Goal: Task Accomplishment & Management: Manage account settings

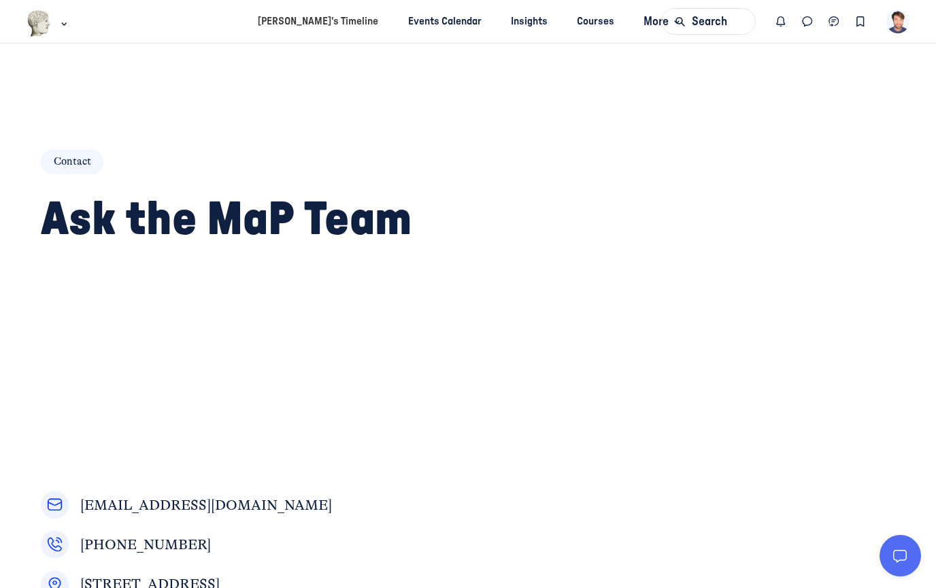
click at [339, 284] on div "Contact Ask the MaP Team community@museumprogress.com ‭(631) 816-8055 240 Main …" at bounding box center [239, 376] width 397 height 501
click at [64, 25] on use "Main navigation bar" at bounding box center [64, 24] width 4 height 2
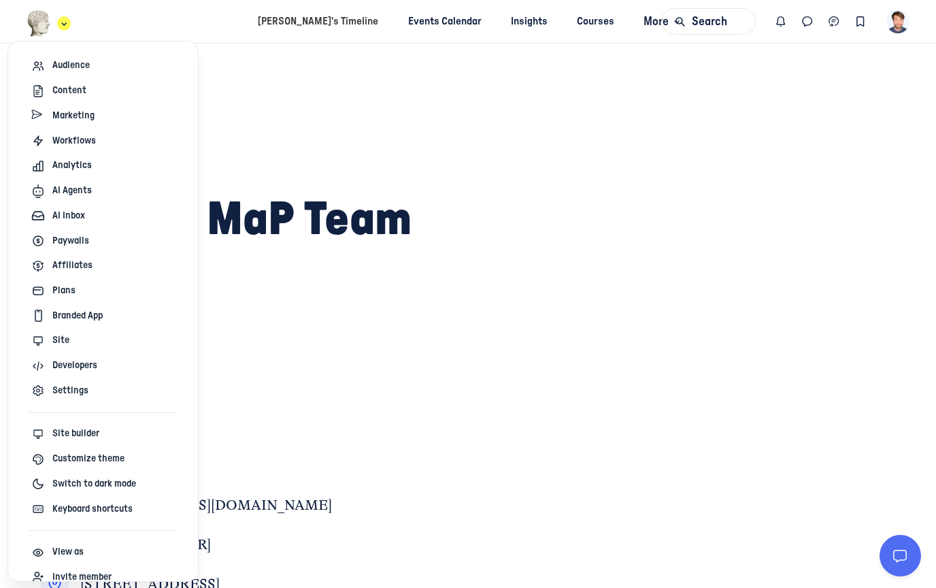
click at [64, 25] on use "Main navigation bar" at bounding box center [64, 24] width 4 height 2
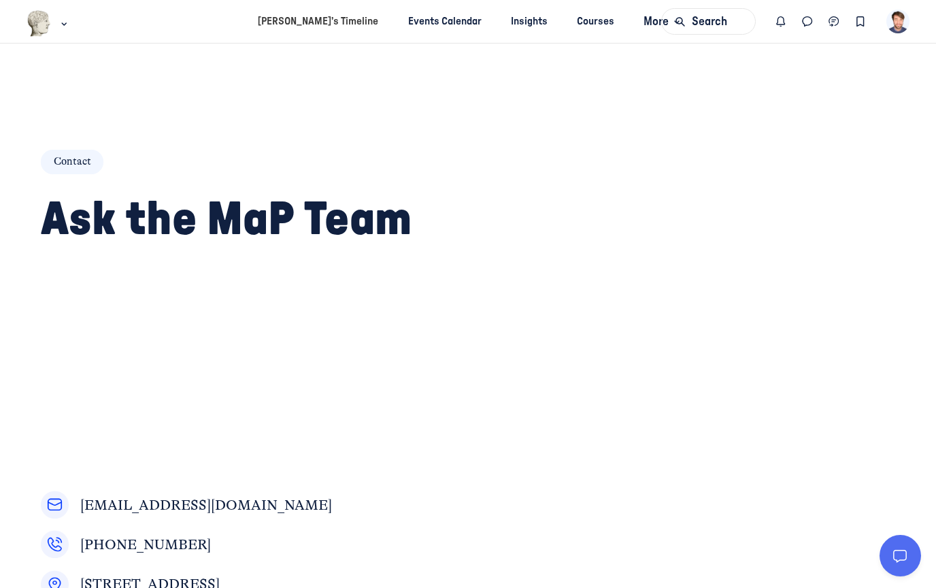
click at [154, 126] on div "Contact Ask the MaP Team community@museumprogress.com ‭(631) 816-8055 240 Main …" at bounding box center [239, 376] width 397 height 501
click at [62, 25] on html "Kyle’s Timeline Events Calendar Insights Courses More Search KB Contact Ask the…" at bounding box center [468, 294] width 936 height 588
click at [63, 25] on icon "Main navigation bar" at bounding box center [64, 24] width 14 height 8
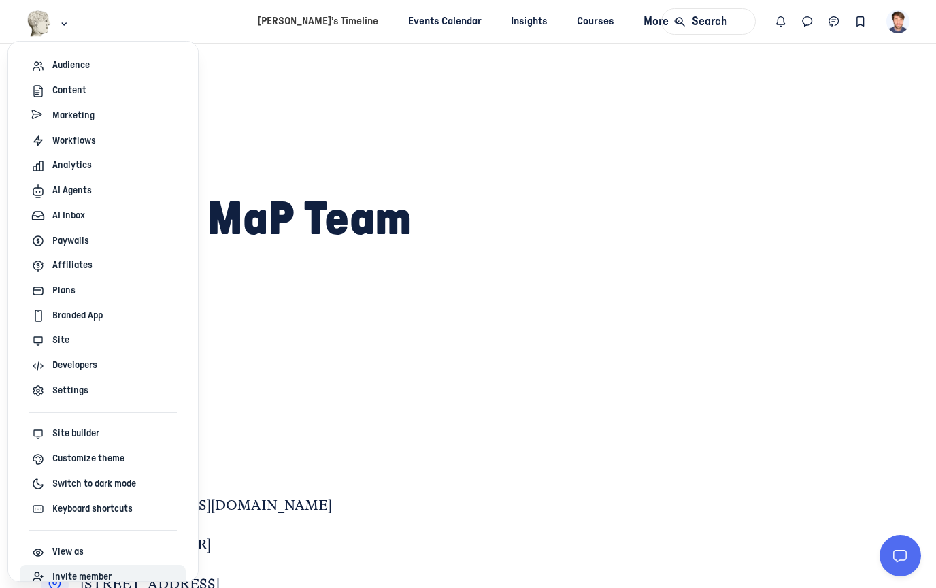
scroll to position [74, 0]
click at [122, 455] on span "Customize theme" at bounding box center [88, 459] width 72 height 14
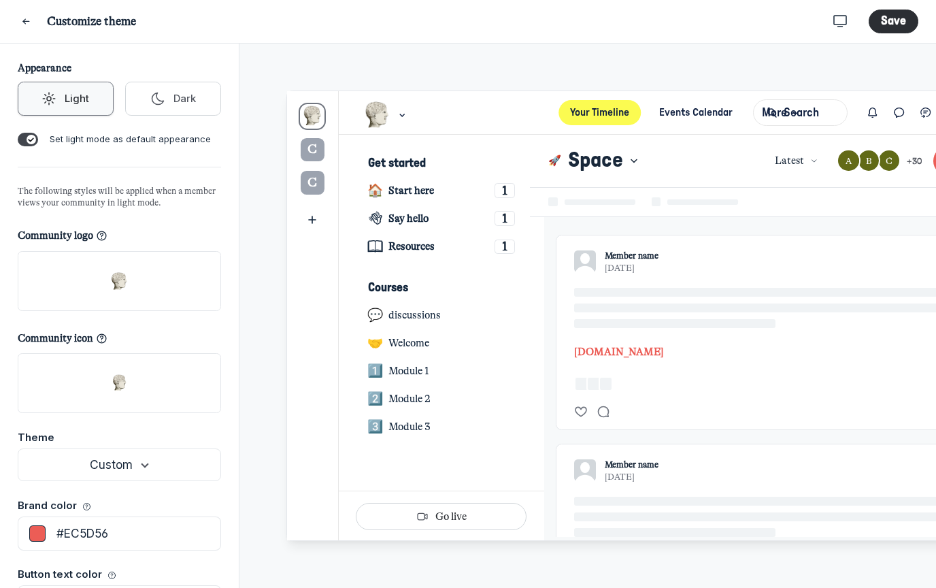
scroll to position [3333, 2675]
click at [31, 26] on icon "Close" at bounding box center [26, 21] width 12 height 15
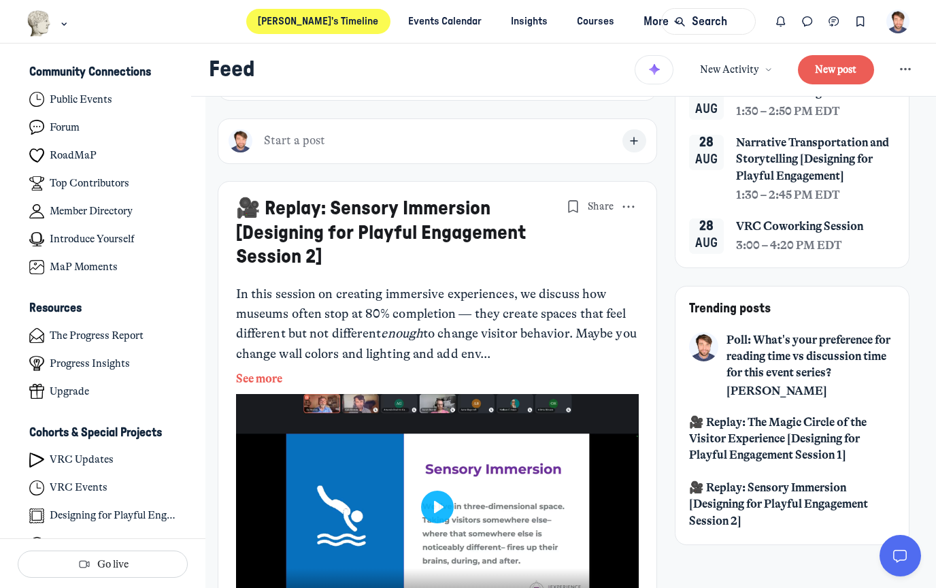
scroll to position [226, 0]
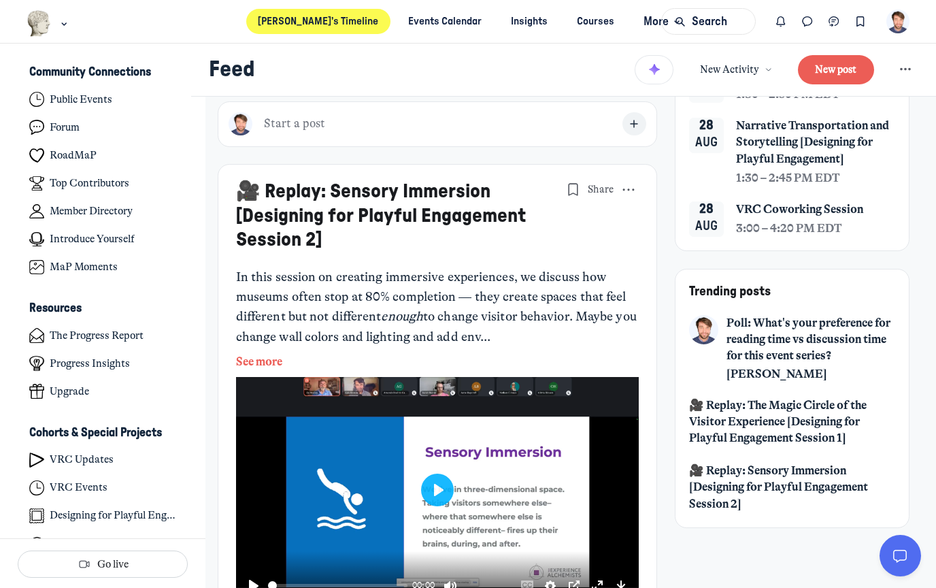
click at [267, 361] on button "See more" at bounding box center [437, 362] width 403 height 18
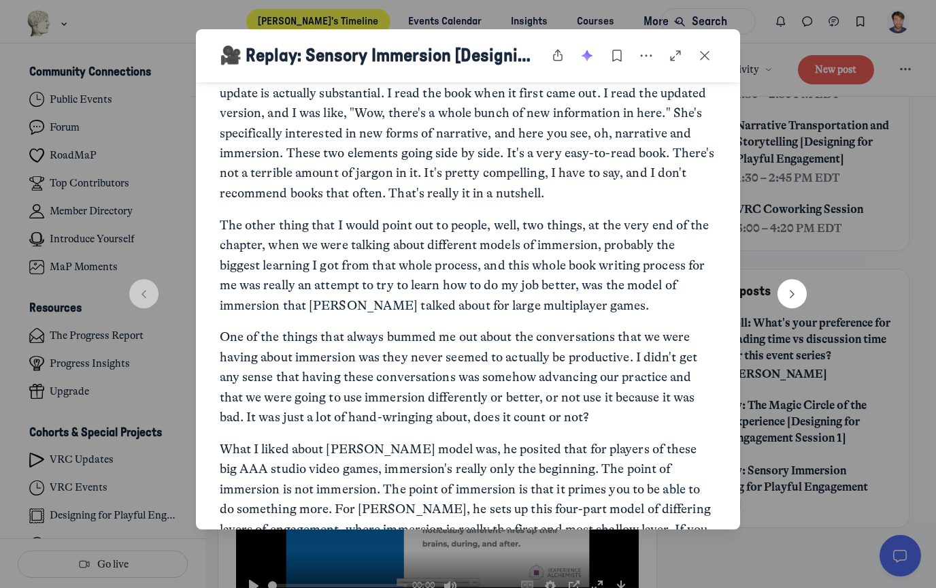
scroll to position [2177, 0]
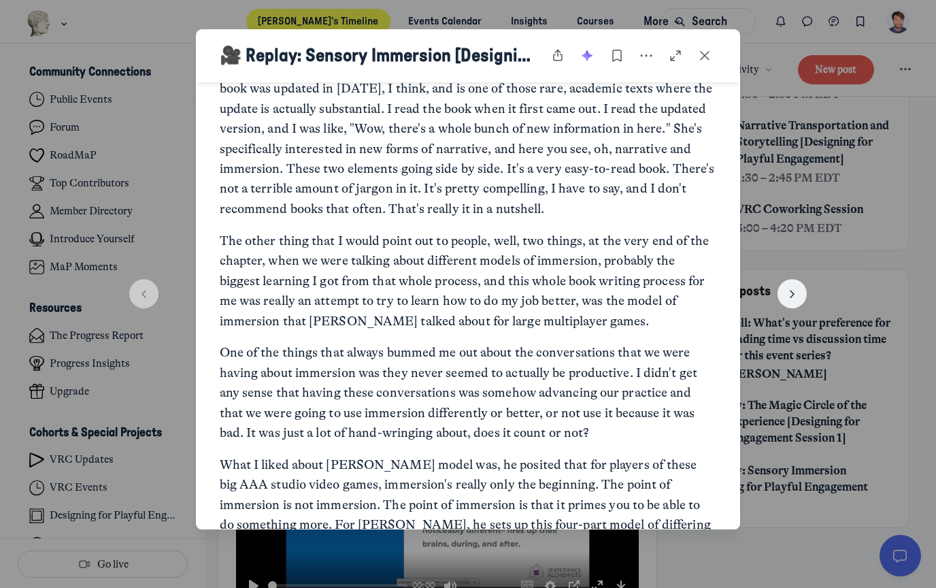
click at [787, 299] on icon "button" at bounding box center [792, 294] width 14 height 14
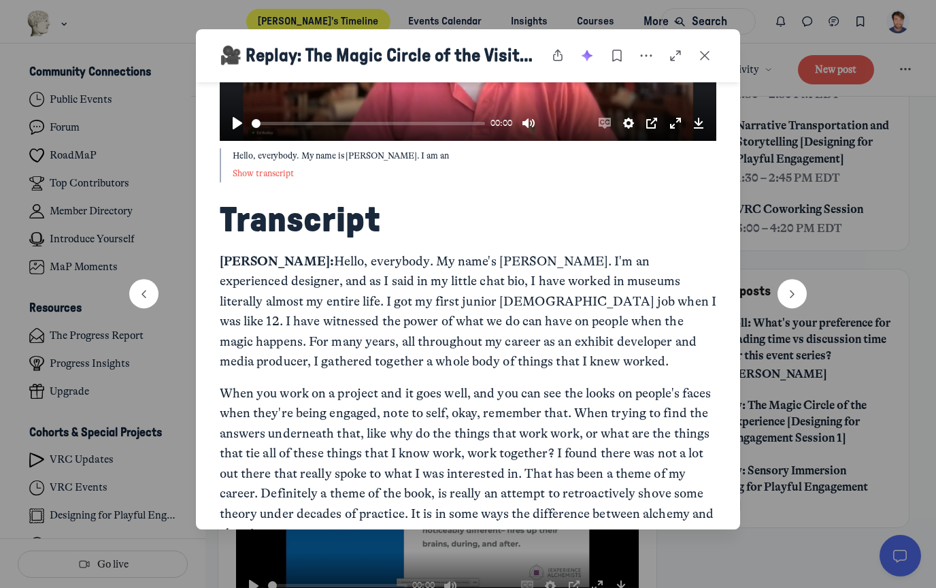
scroll to position [838, 0]
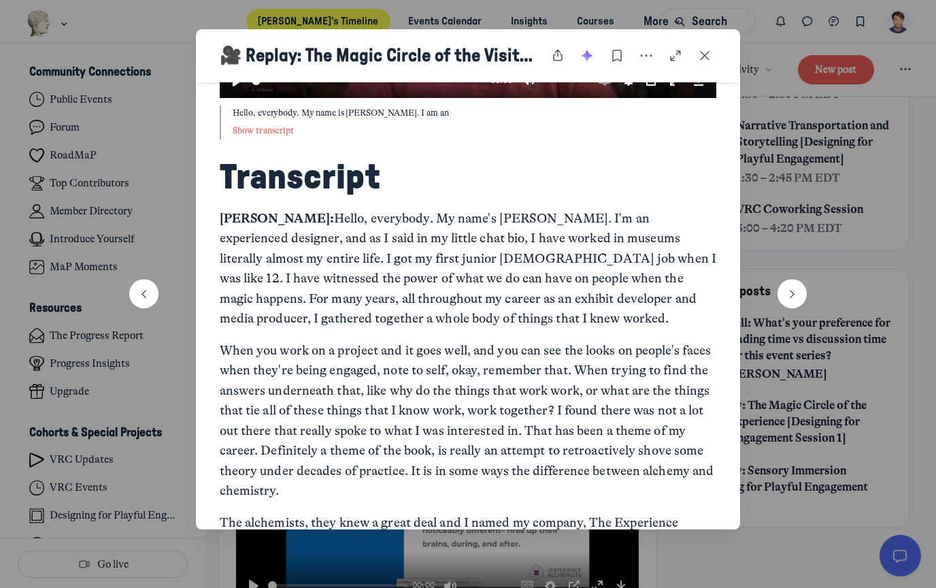
click at [120, 235] on div at bounding box center [468, 294] width 936 height 588
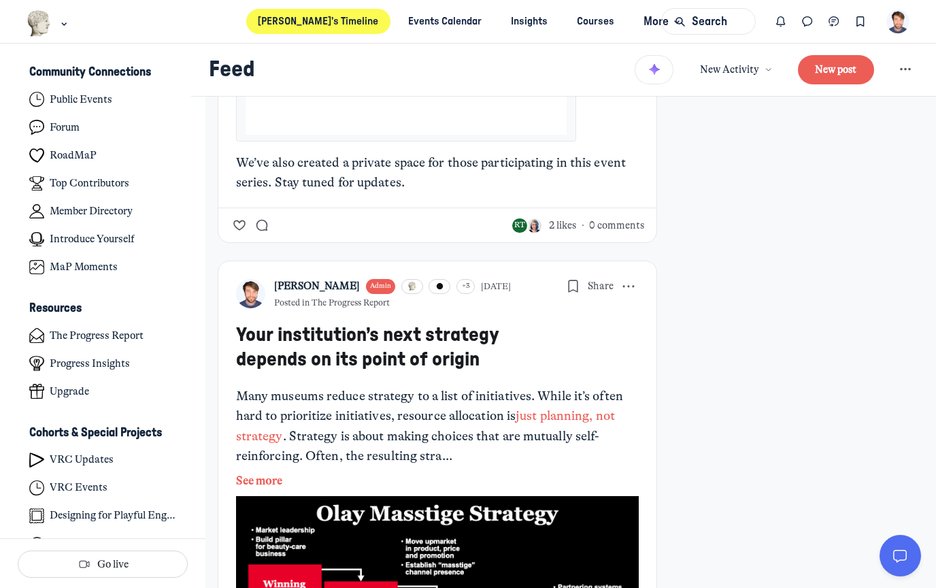
scroll to position [3145, 0]
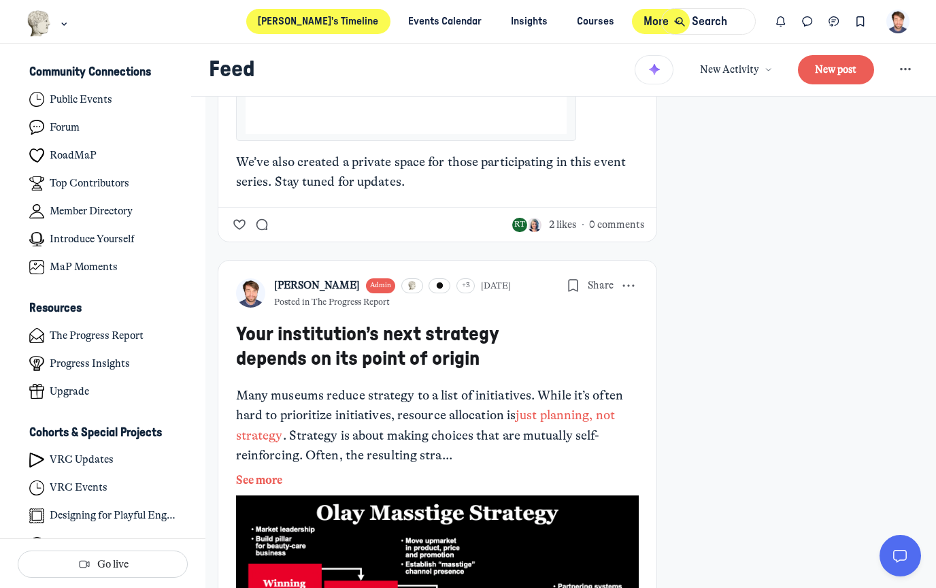
click at [634, 32] on button "More" at bounding box center [661, 21] width 58 height 25
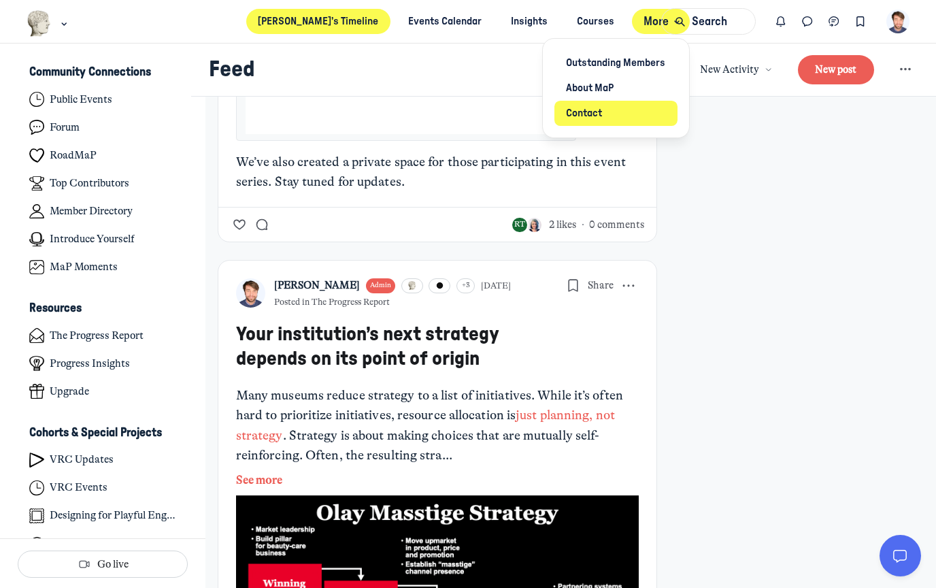
click at [612, 120] on link "Contact" at bounding box center [616, 113] width 123 height 25
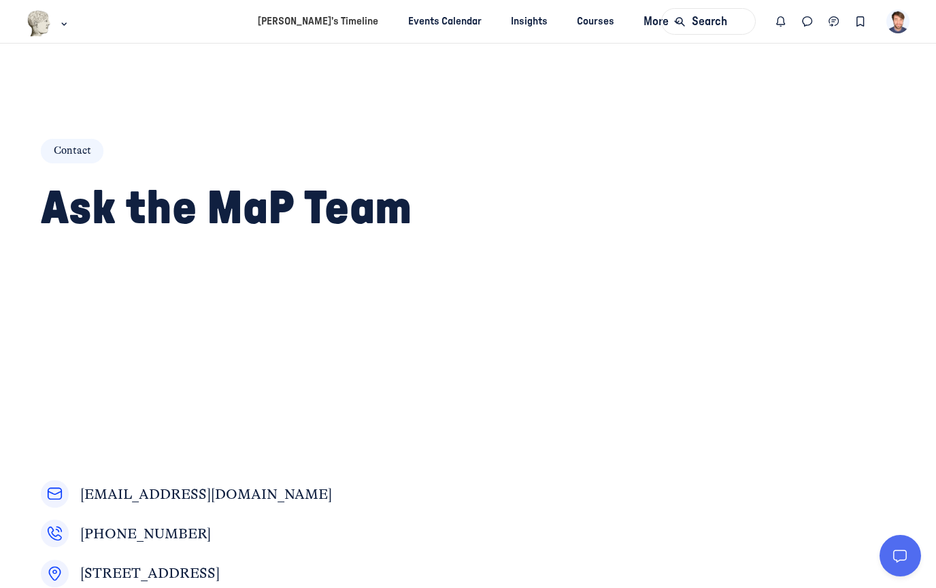
scroll to position [12, 0]
click at [644, 28] on span "More" at bounding box center [664, 22] width 40 height 18
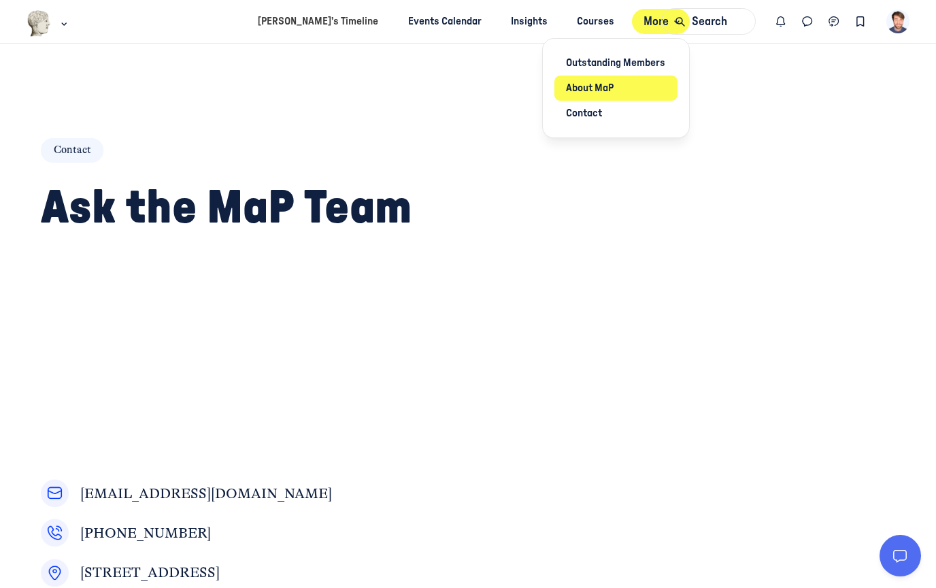
click at [574, 90] on link "About MaP" at bounding box center [616, 88] width 123 height 25
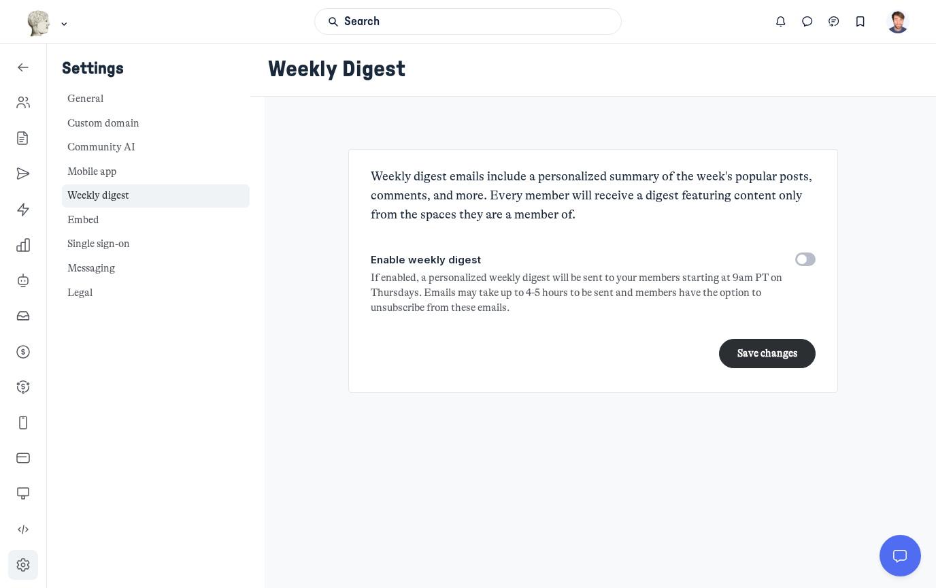
scroll to position [4501, 1955]
click at [29, 108] on icon "Left Sidebar" at bounding box center [23, 103] width 14 height 14
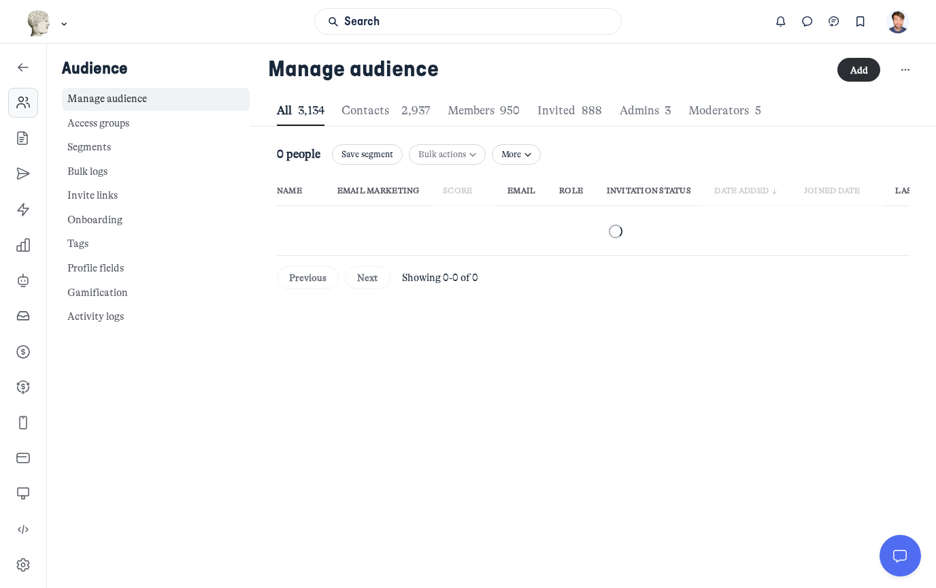
scroll to position [1849, 4596]
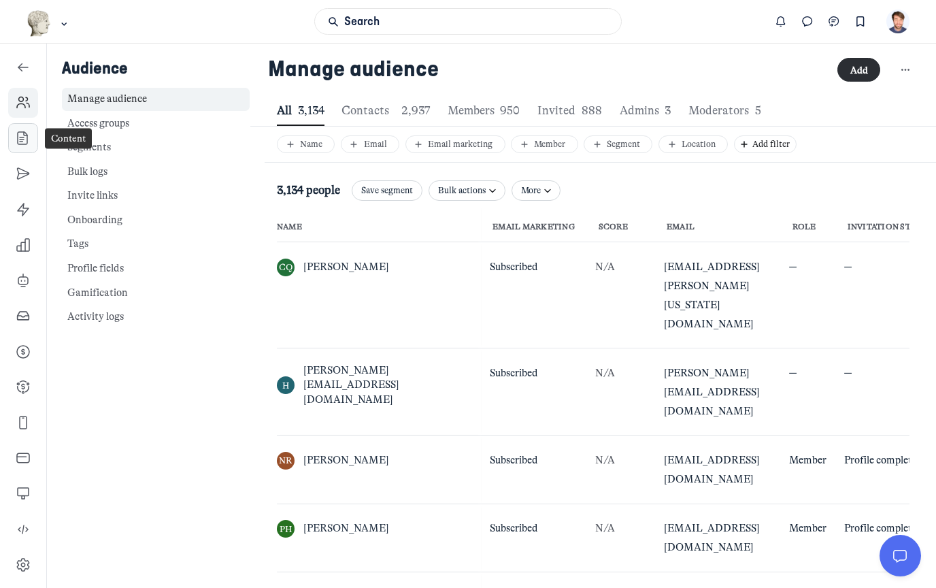
click at [23, 152] on link "Left Sidebar" at bounding box center [23, 138] width 30 height 30
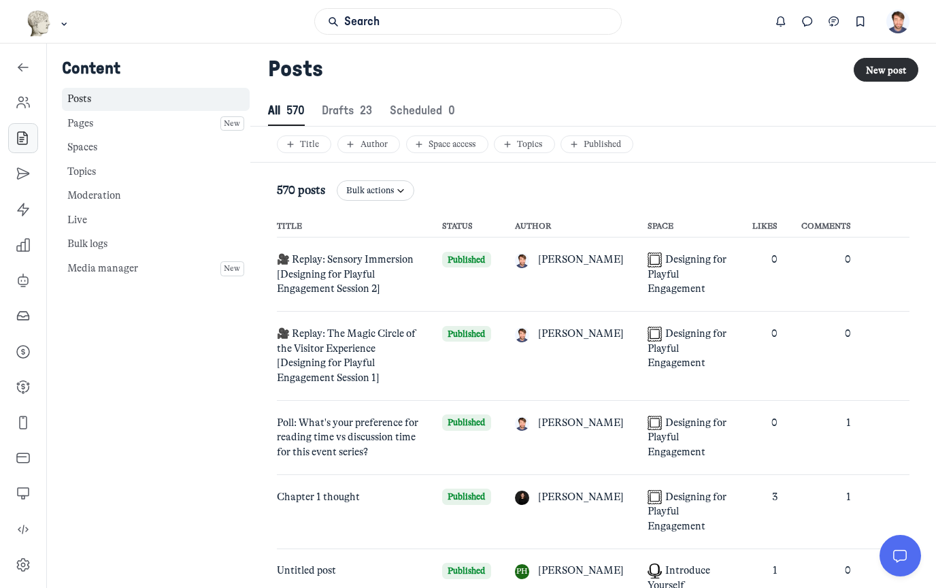
scroll to position [1852, 4677]
click at [120, 125] on link "Pages New" at bounding box center [156, 124] width 188 height 24
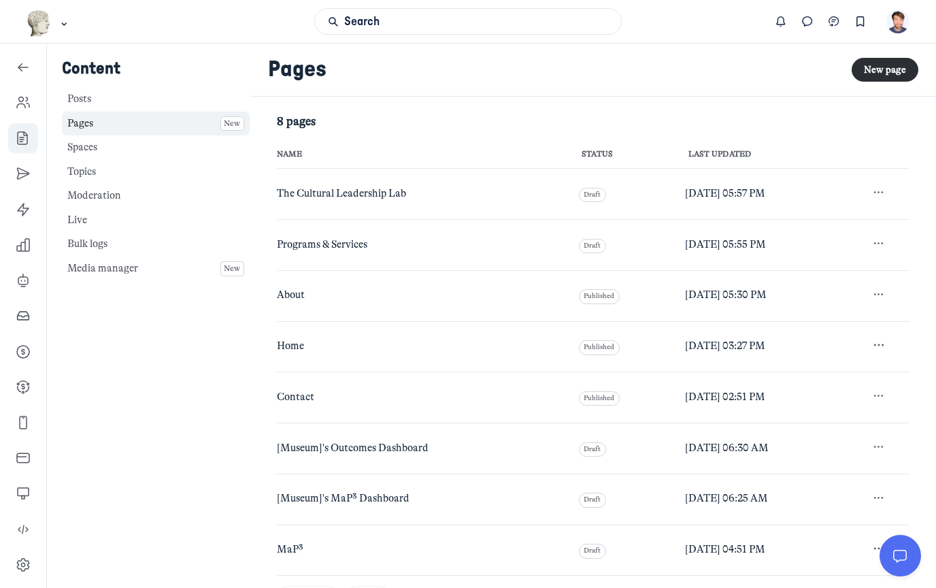
click at [295, 293] on span "About" at bounding box center [291, 294] width 28 height 12
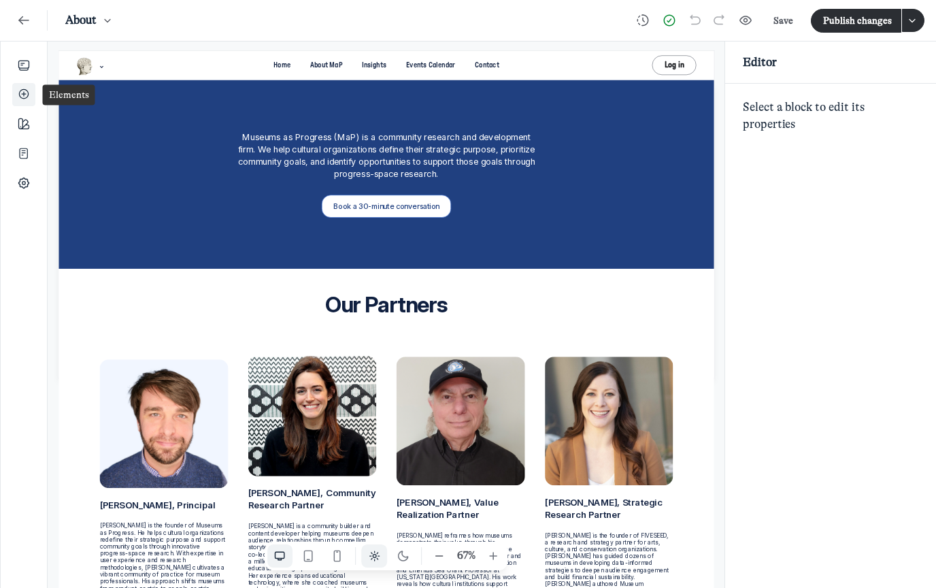
click at [24, 96] on icon "Add" at bounding box center [24, 95] width 14 height 18
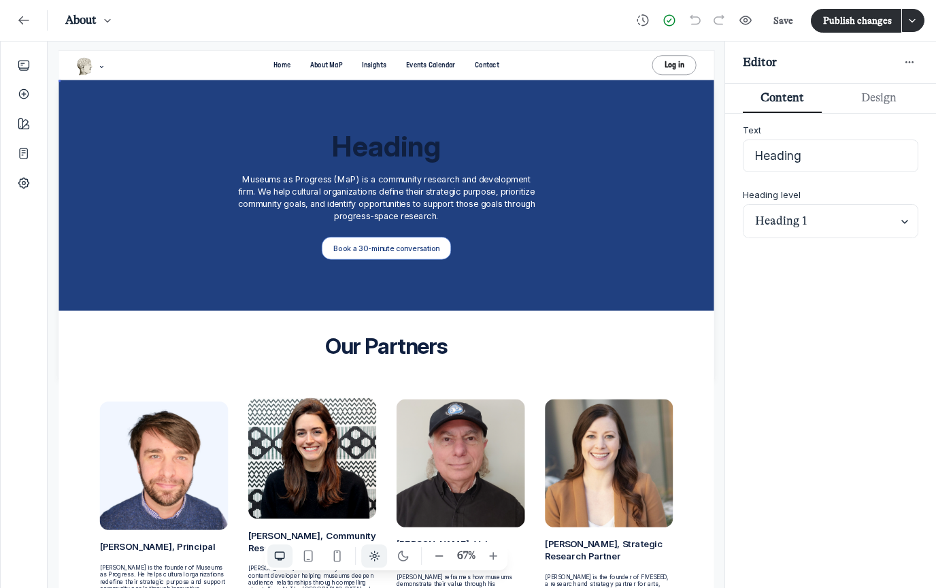
scroll to position [1852, 2698]
click at [829, 155] on input "Heading" at bounding box center [831, 155] width 176 height 33
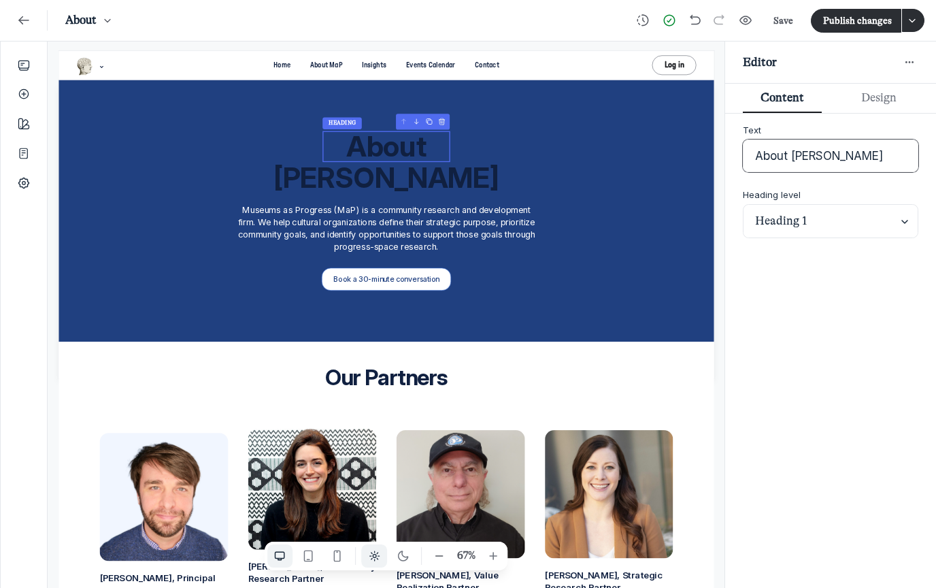
type input "About MaP"
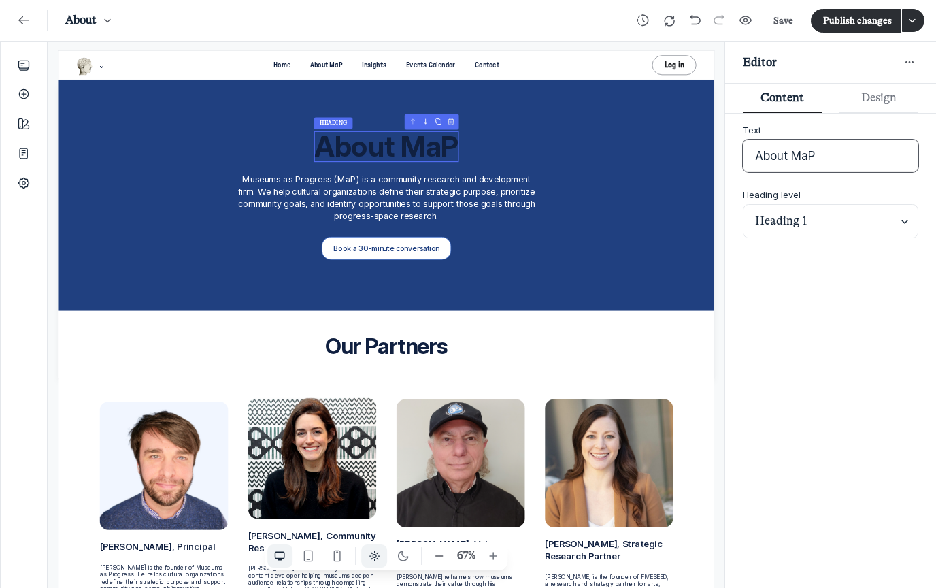
click at [882, 113] on button "Design Design" at bounding box center [879, 98] width 79 height 29
select select "700"
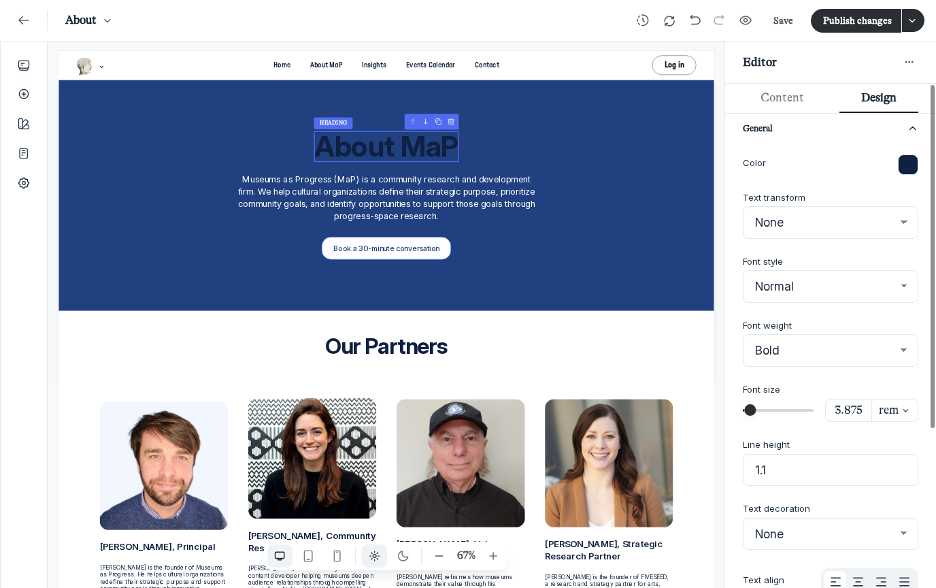
scroll to position [3986, 2698]
click at [910, 163] on button "button" at bounding box center [908, 164] width 20 height 20
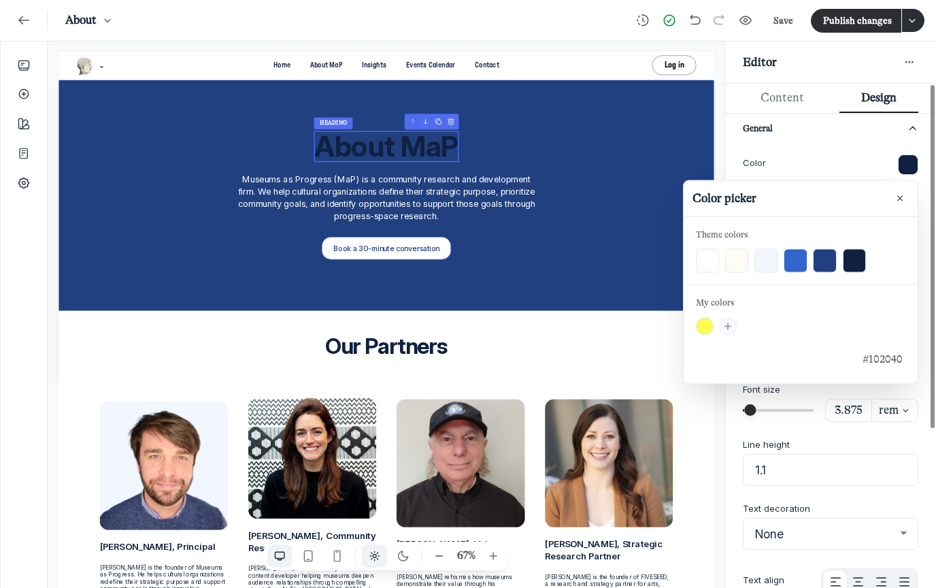
click at [711, 257] on button "var(--theme-website-color-1)" at bounding box center [708, 261] width 24 height 24
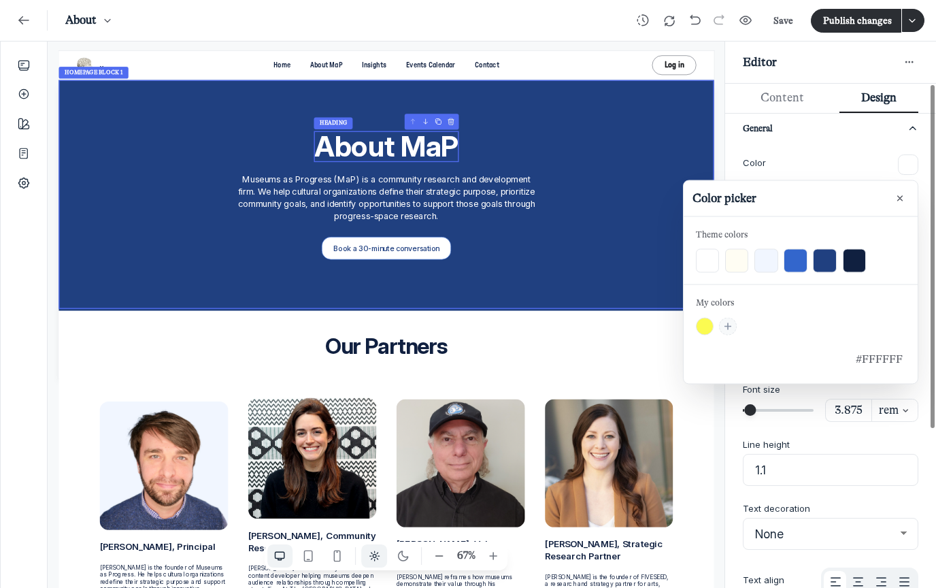
click at [697, 322] on div "Book a 30-minute conversation" at bounding box center [547, 331] width 795 height 34
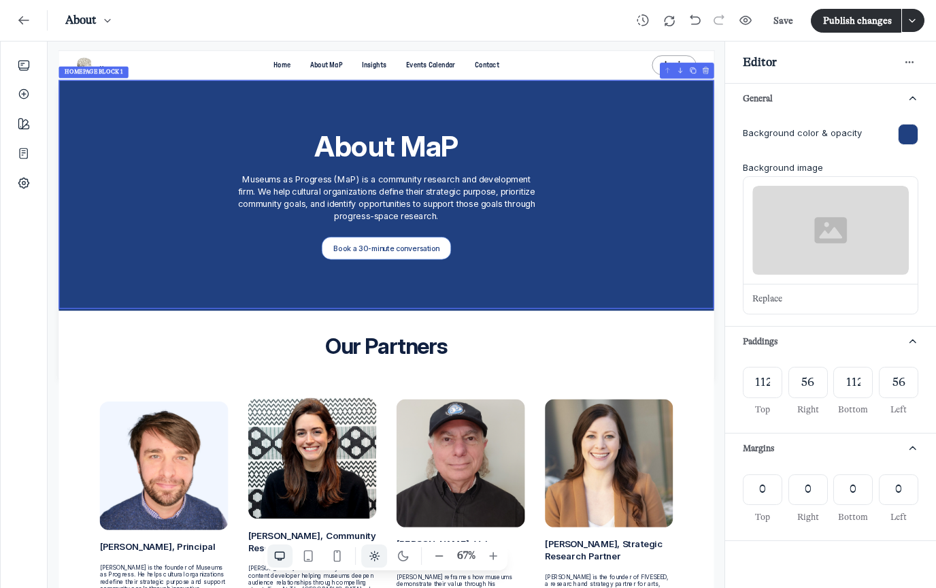
scroll to position [3771, 2698]
click at [852, 23] on button "Publish changes" at bounding box center [856, 21] width 90 height 24
click at [23, 23] on icon "Back" at bounding box center [24, 20] width 14 height 15
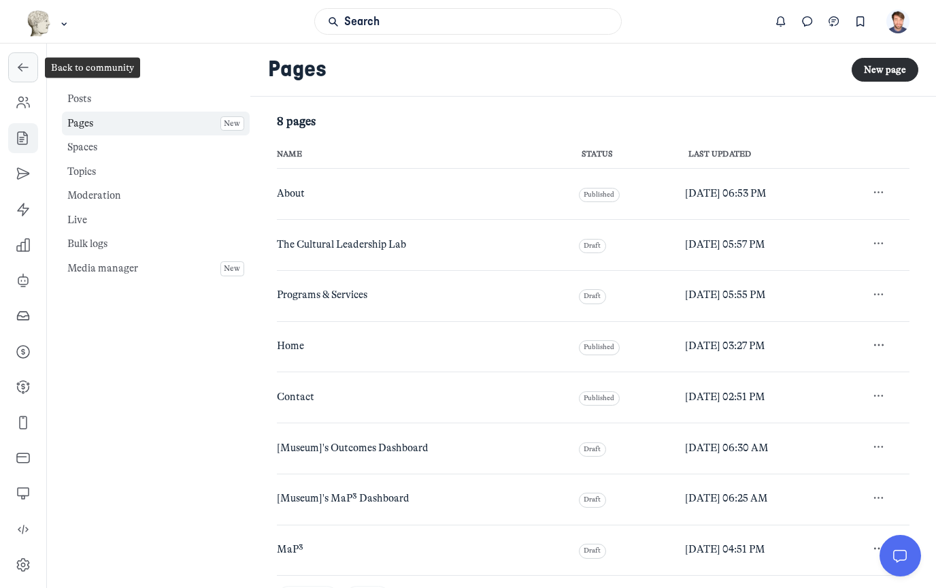
click at [27, 64] on icon "Left Sidebar" at bounding box center [23, 68] width 14 height 14
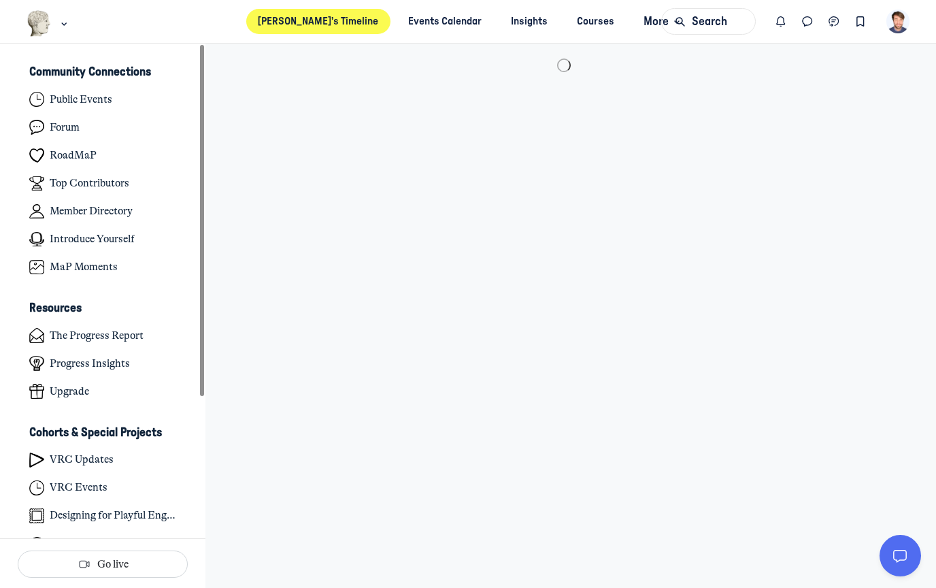
scroll to position [3958, 2675]
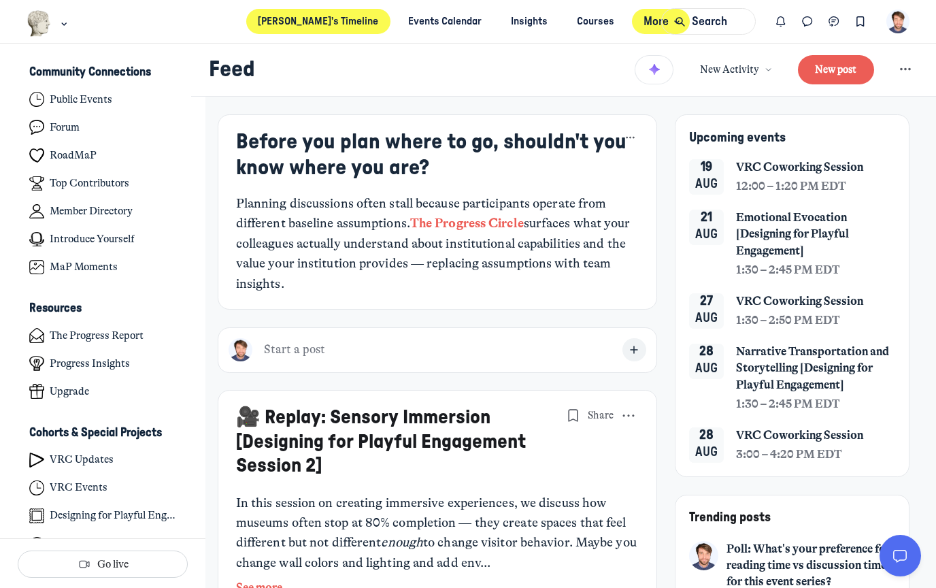
click at [644, 24] on span "More" at bounding box center [664, 22] width 40 height 18
click at [584, 92] on link "About MaP" at bounding box center [616, 88] width 123 height 25
